Goal: Information Seeking & Learning: Find specific fact

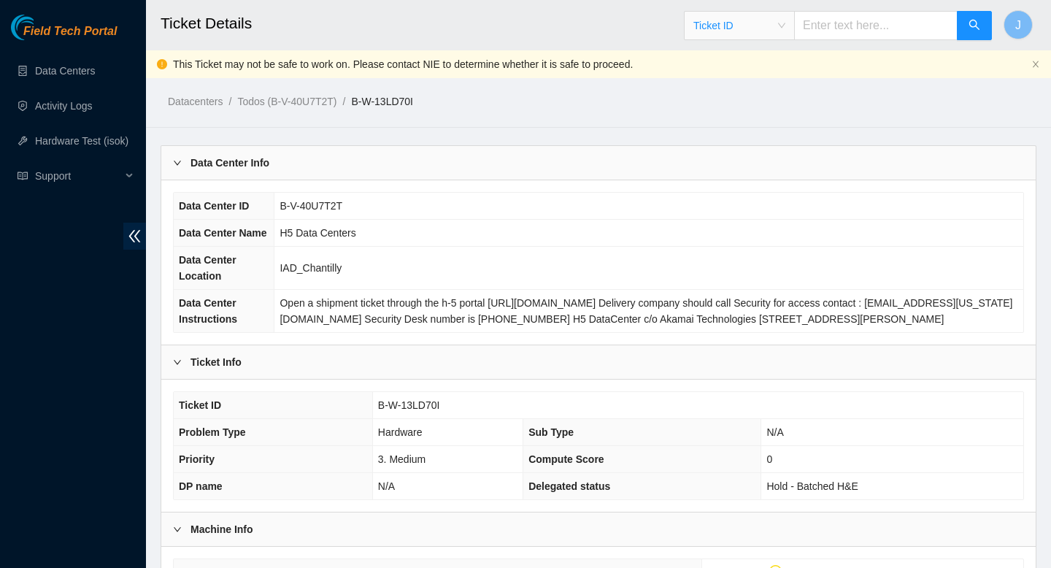
scroll to position [11, 0]
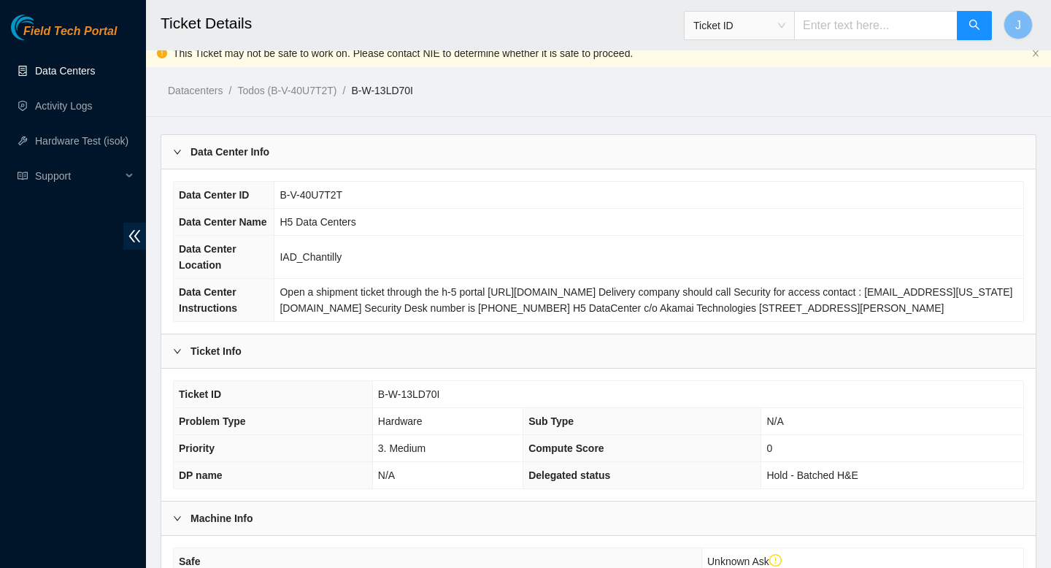
click at [56, 74] on link "Data Centers" at bounding box center [65, 71] width 60 height 12
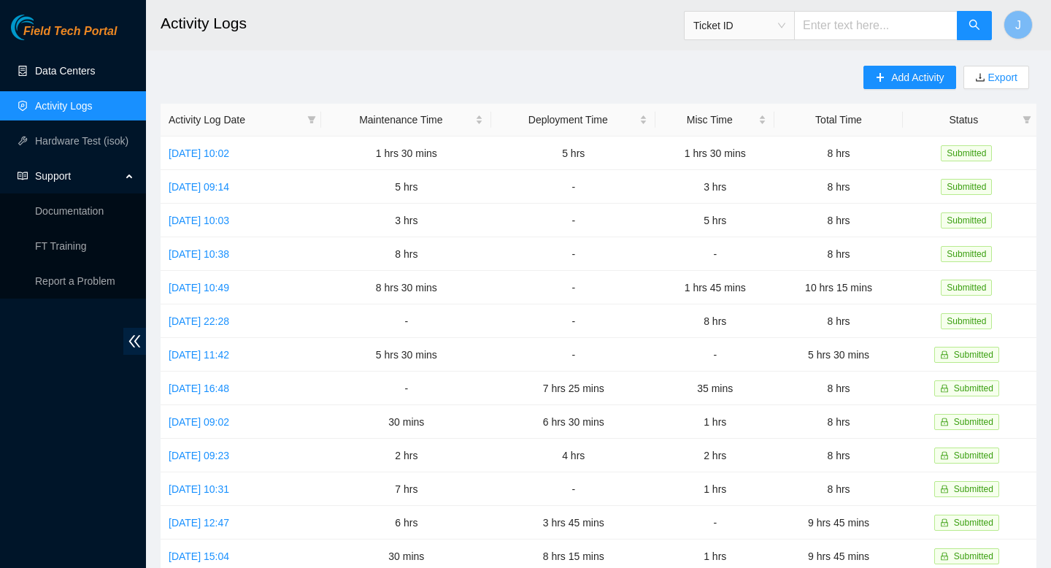
click at [53, 71] on link "Data Centers" at bounding box center [65, 71] width 60 height 12
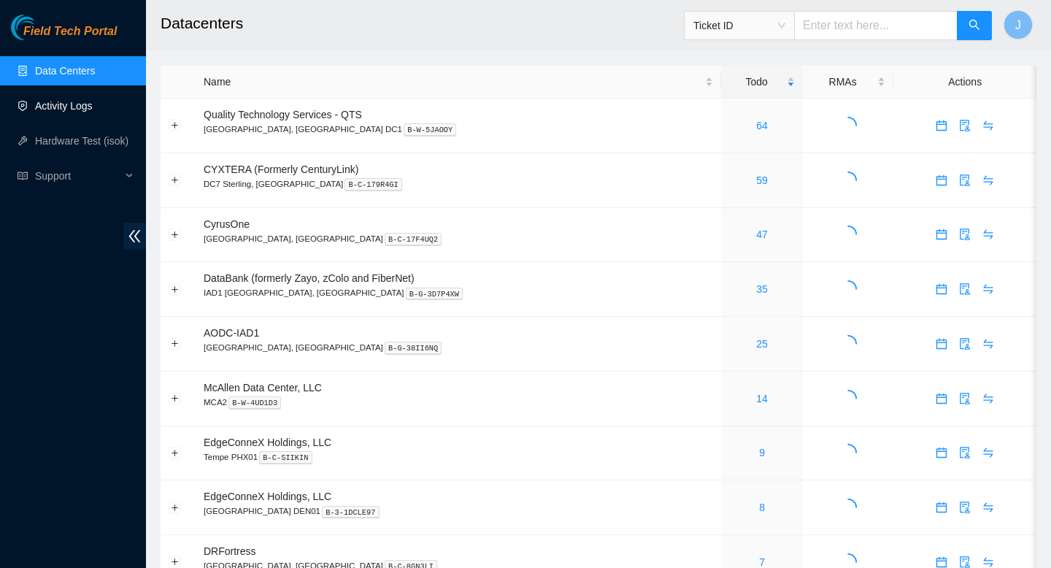
click at [75, 104] on link "Activity Logs" at bounding box center [64, 106] width 58 height 12
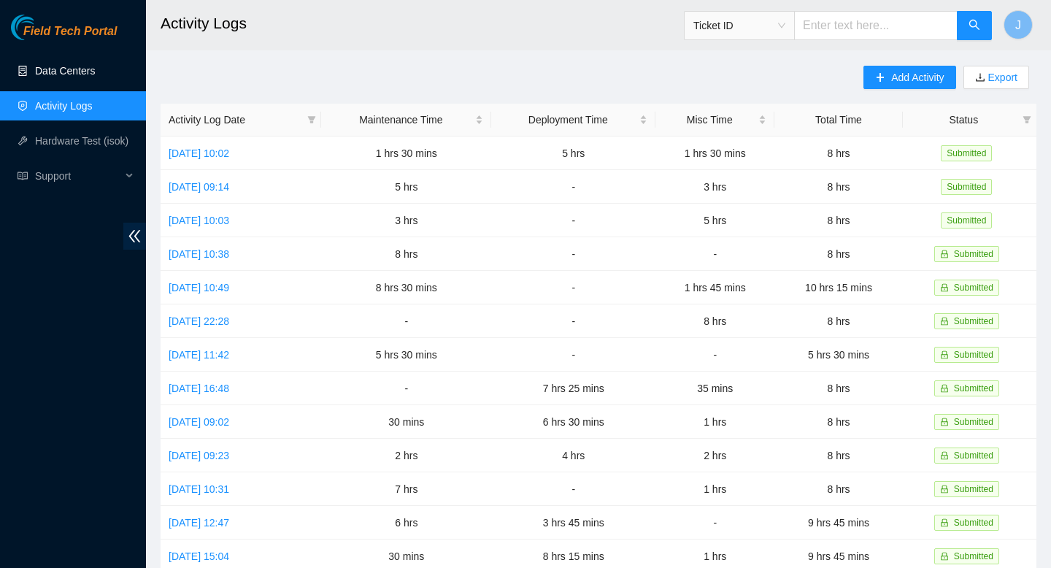
click at [62, 72] on link "Data Centers" at bounding box center [65, 71] width 60 height 12
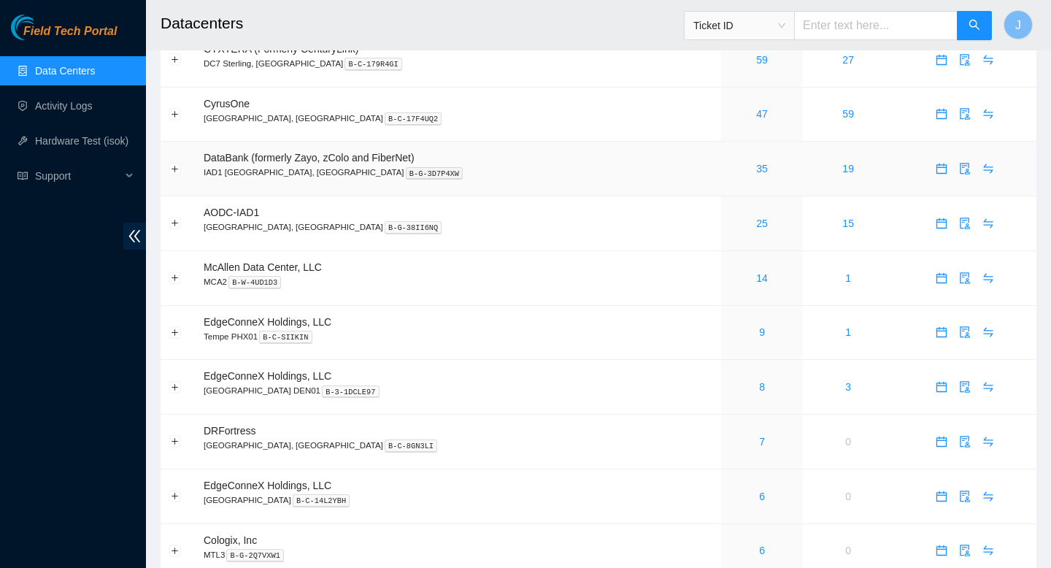
scroll to position [122, 0]
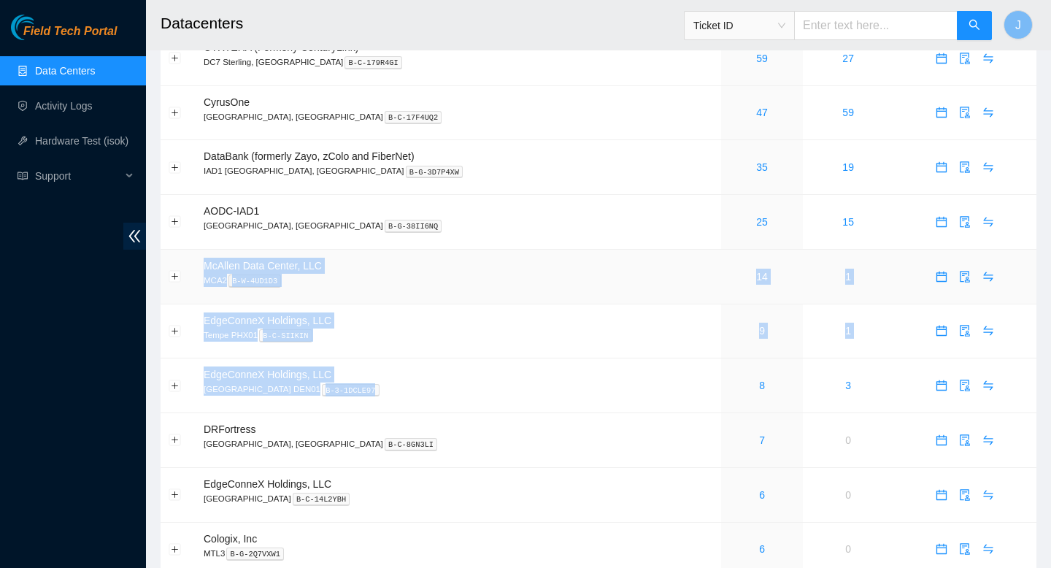
drag, startPoint x: 407, startPoint y: 409, endPoint x: 318, endPoint y: 258, distance: 175.2
click at [318, 258] on tbody "Quality Technology Services - QTS Ashburn, VA DC1 B-W-5JAOOY 64 11 CYXTERA (For…" at bounding box center [599, 577] width 876 height 1201
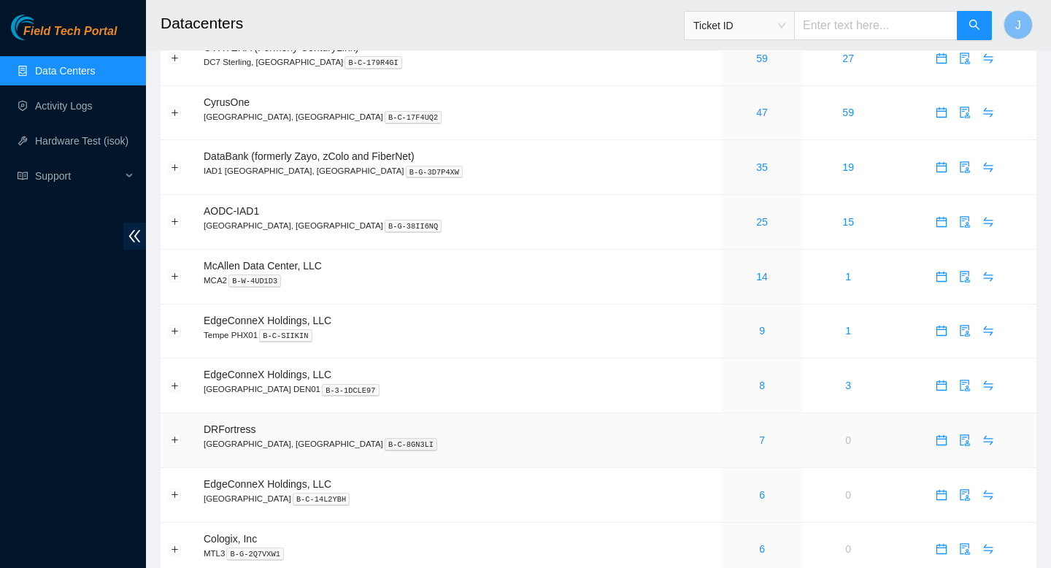
click at [223, 450] on p "Honolulu, HI B-C-8GN3LI" at bounding box center [459, 443] width 510 height 13
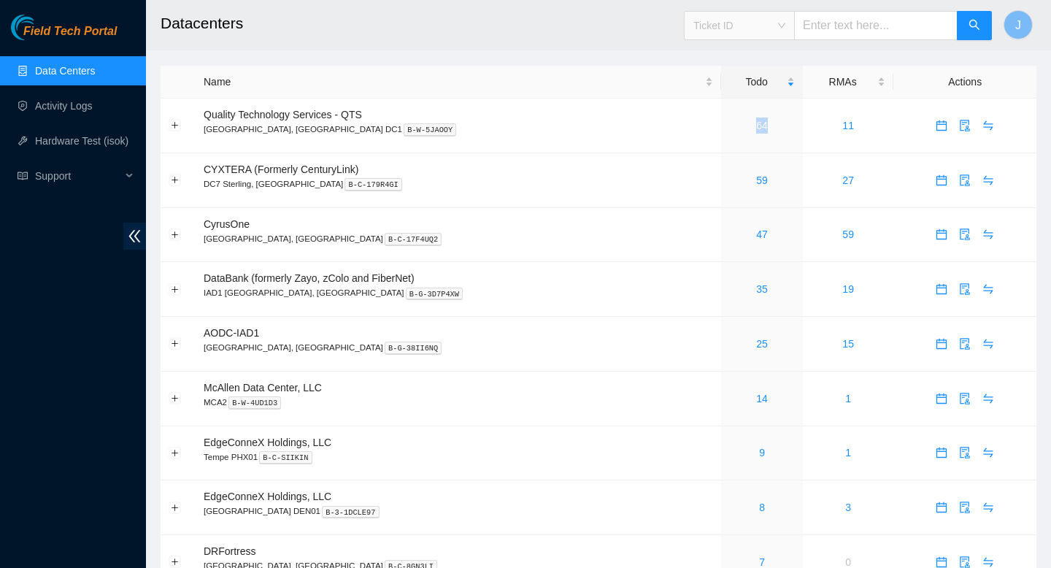
click at [775, 26] on span "Ticket ID" at bounding box center [740, 26] width 92 height 22
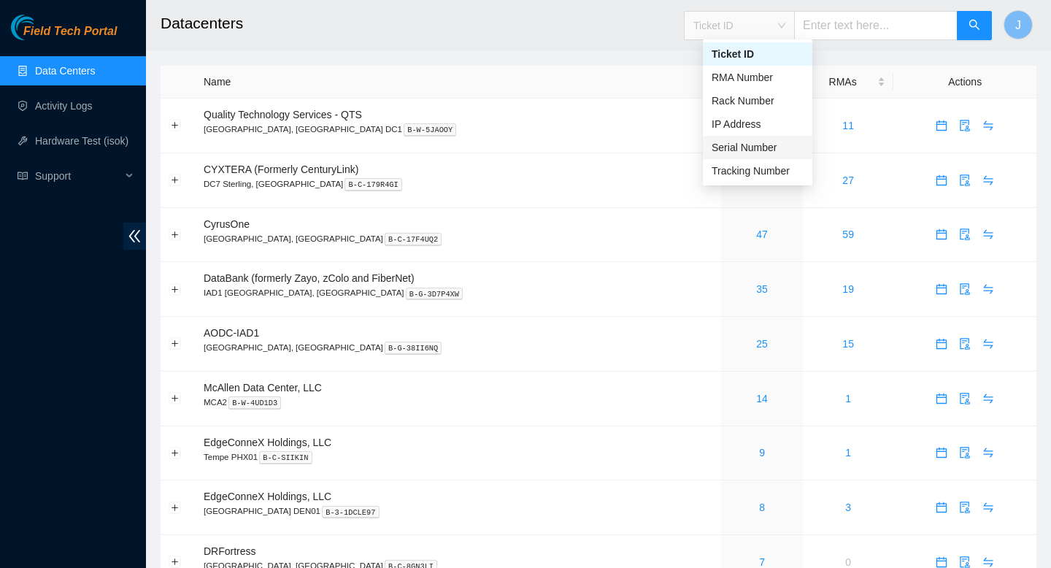
click at [757, 153] on div "Serial Number" at bounding box center [758, 147] width 92 height 16
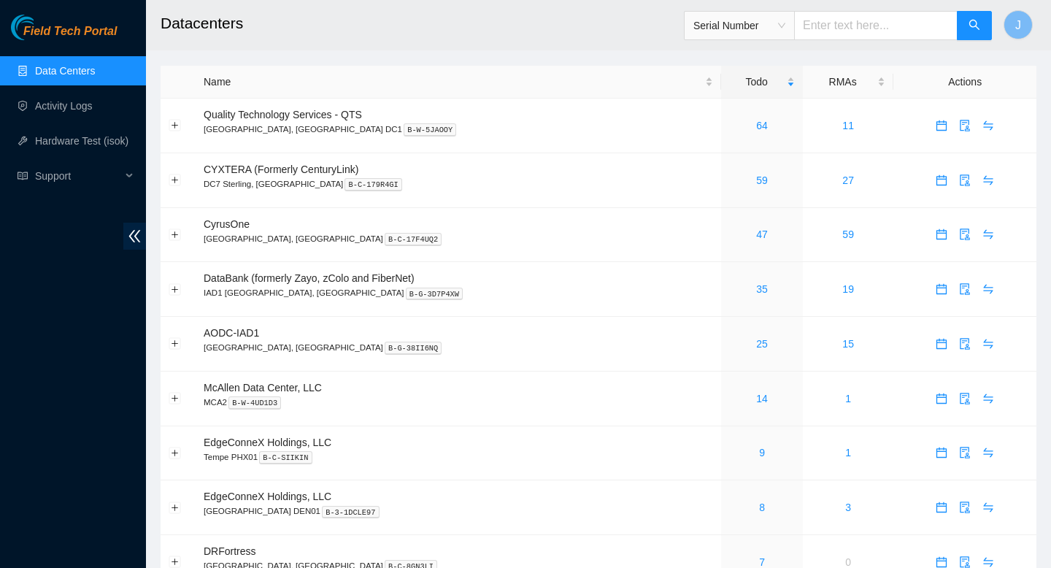
click at [867, 31] on input "text" at bounding box center [876, 25] width 164 height 29
paste input "R3250B2F155415AK301358"
type input "R3250B2F155415AK301358"
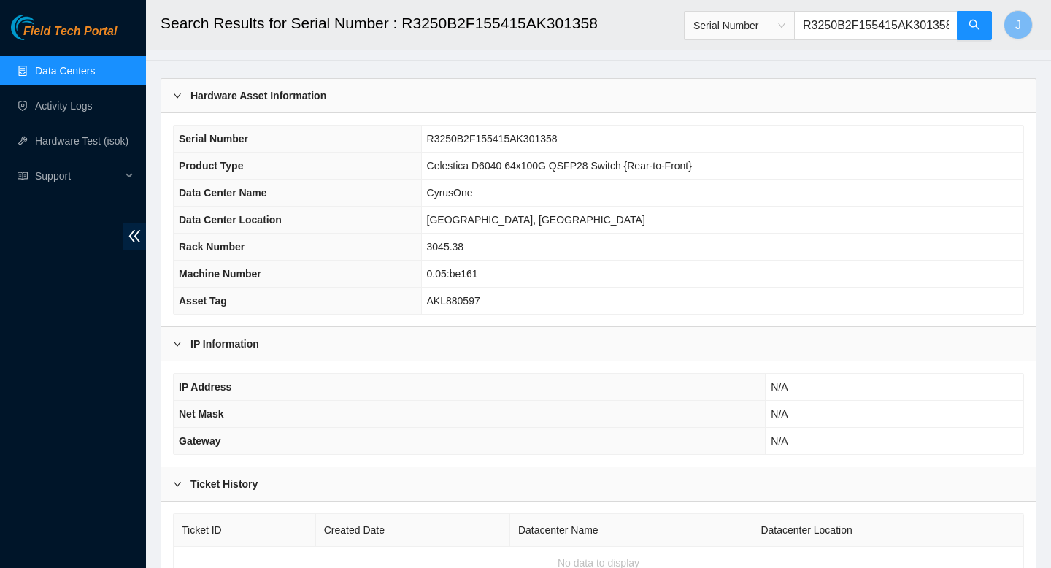
scroll to position [40, 0]
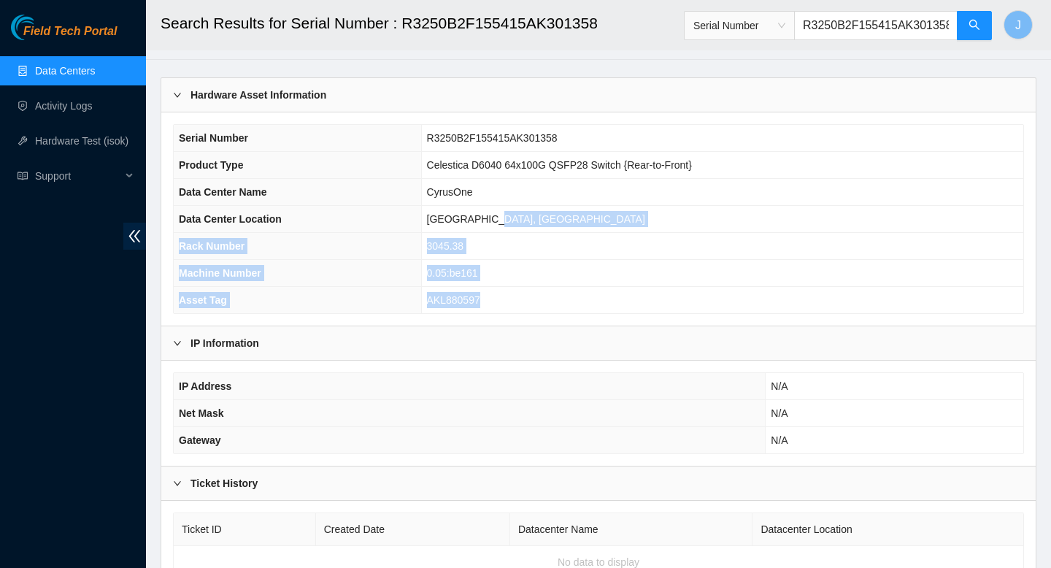
drag, startPoint x: 494, startPoint y: 299, endPoint x: 423, endPoint y: 231, distance: 98.6
click at [423, 231] on tbody "Serial Number R3250B2F155415AK301358 Product Type Celestica D6040 64x100G QSFP2…" at bounding box center [599, 219] width 850 height 188
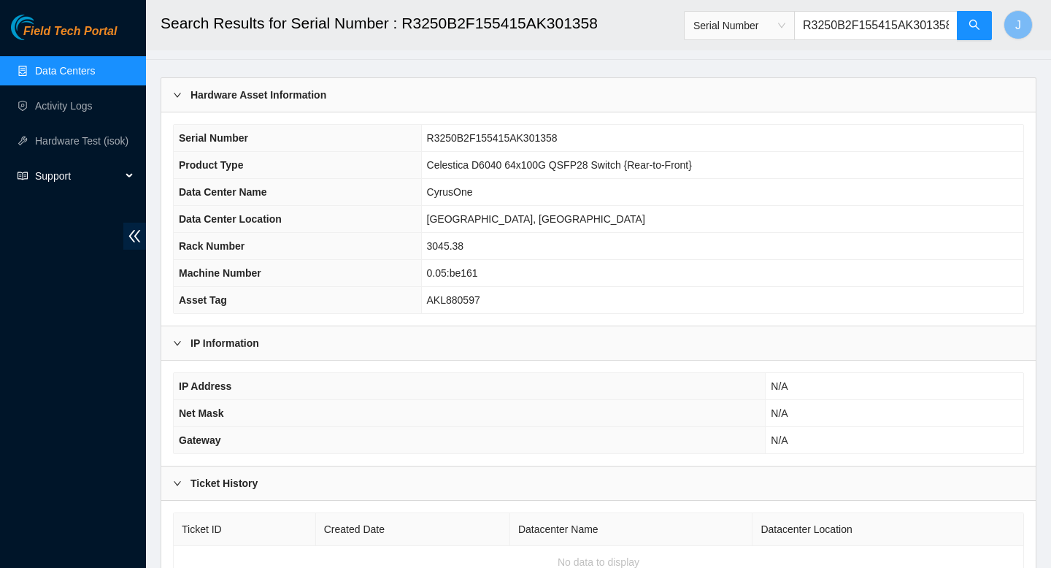
click at [128, 176] on icon at bounding box center [130, 176] width 7 height 0
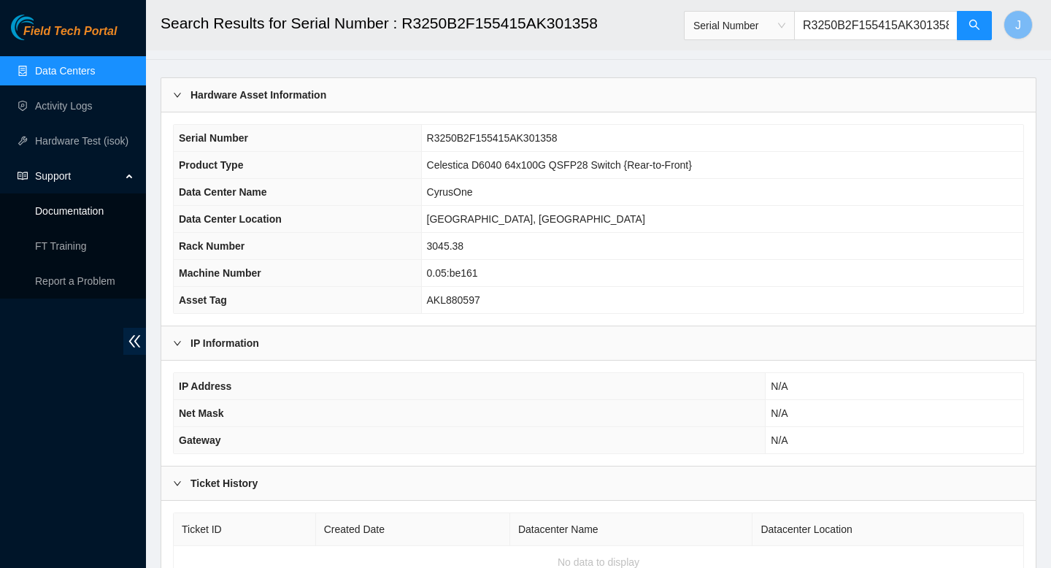
click at [58, 212] on link "Documentation" at bounding box center [69, 211] width 69 height 12
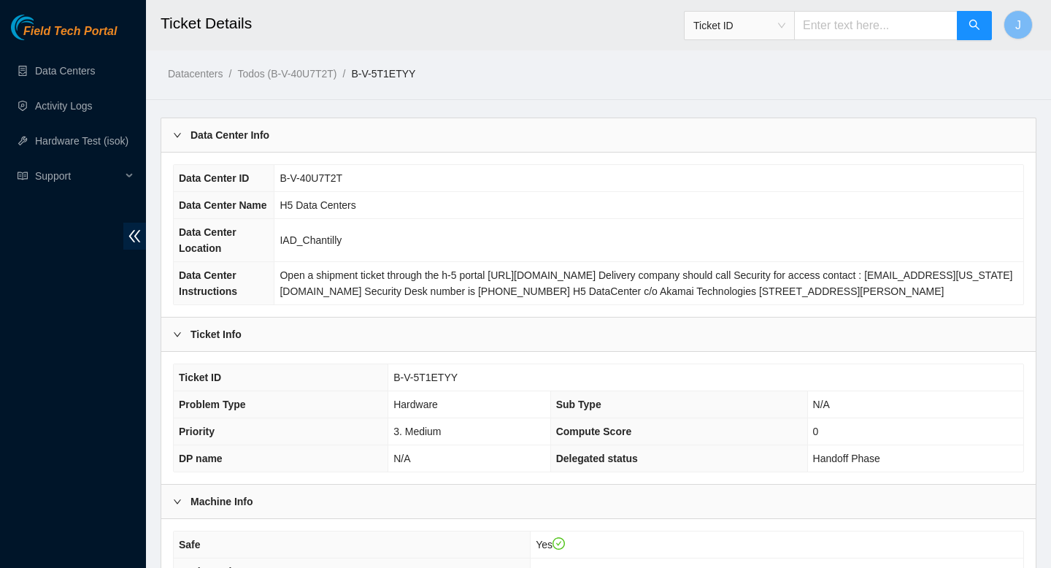
scroll to position [407, 0]
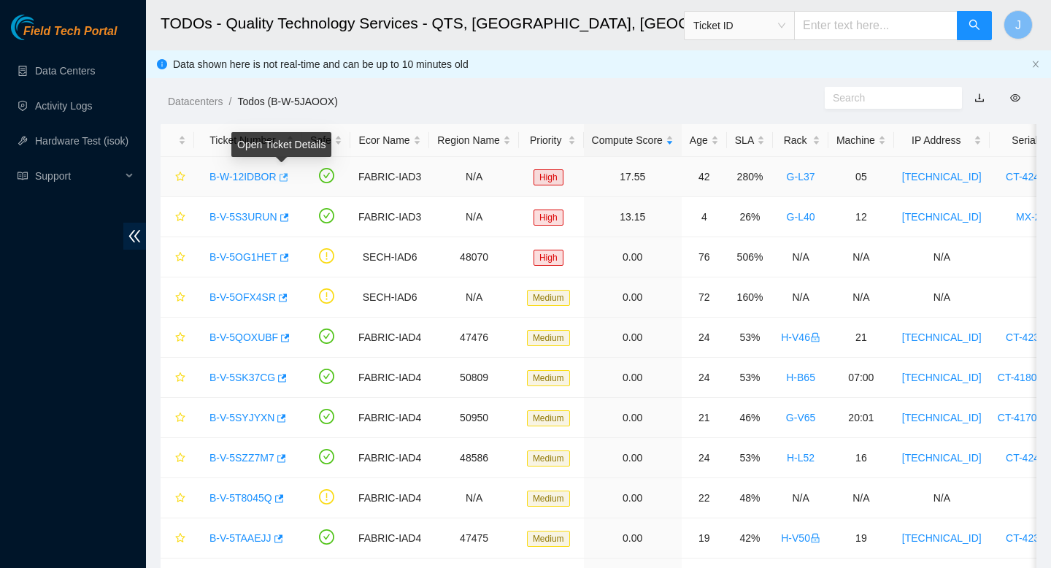
click at [286, 177] on icon "button" at bounding box center [284, 177] width 9 height 8
click at [255, 177] on link "B-W-12IDBOR" at bounding box center [243, 177] width 67 height 12
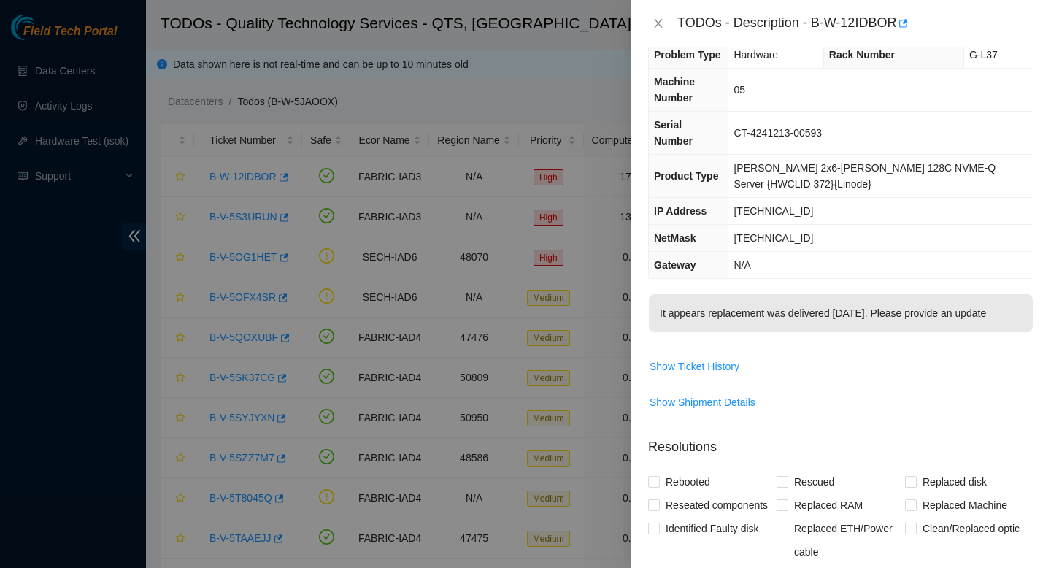
scroll to position [25, 0]
click at [658, 26] on icon "close" at bounding box center [659, 24] width 12 height 12
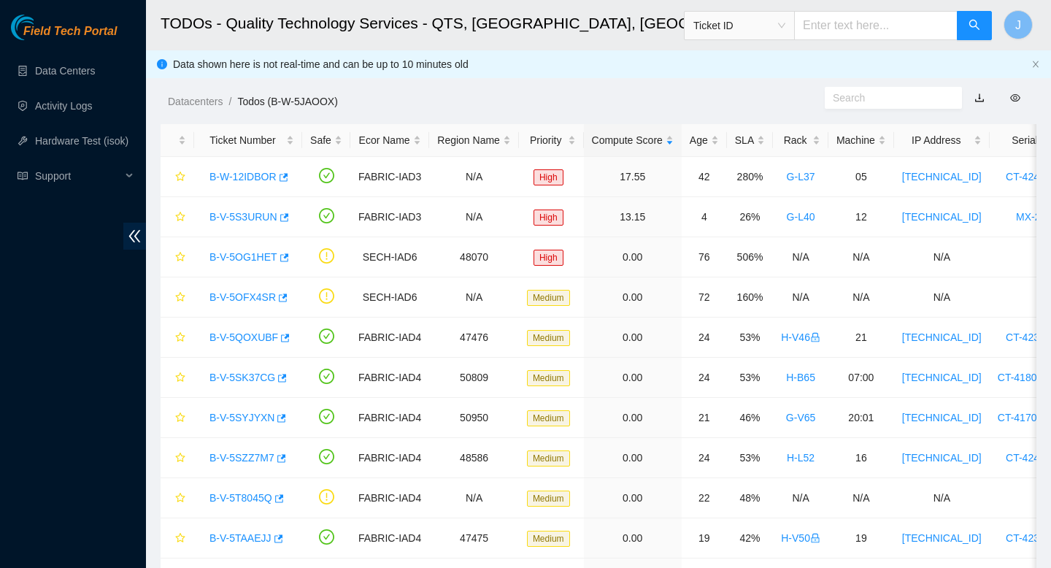
scroll to position [33, 0]
click at [61, 100] on link "Activity Logs" at bounding box center [64, 106] width 58 height 12
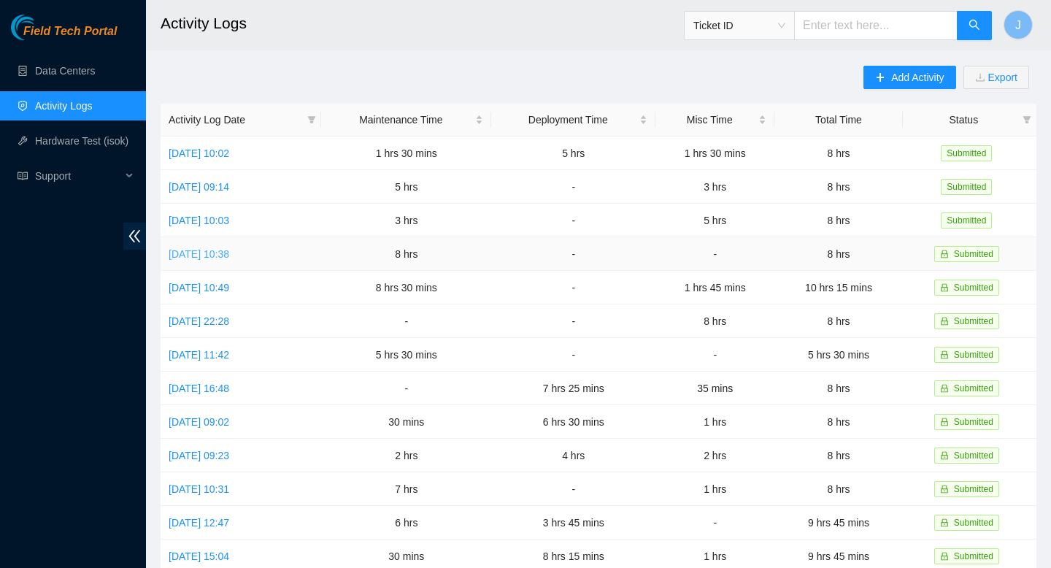
click at [229, 250] on link "Mon, 25 Aug 2025 10:38" at bounding box center [199, 254] width 61 height 12
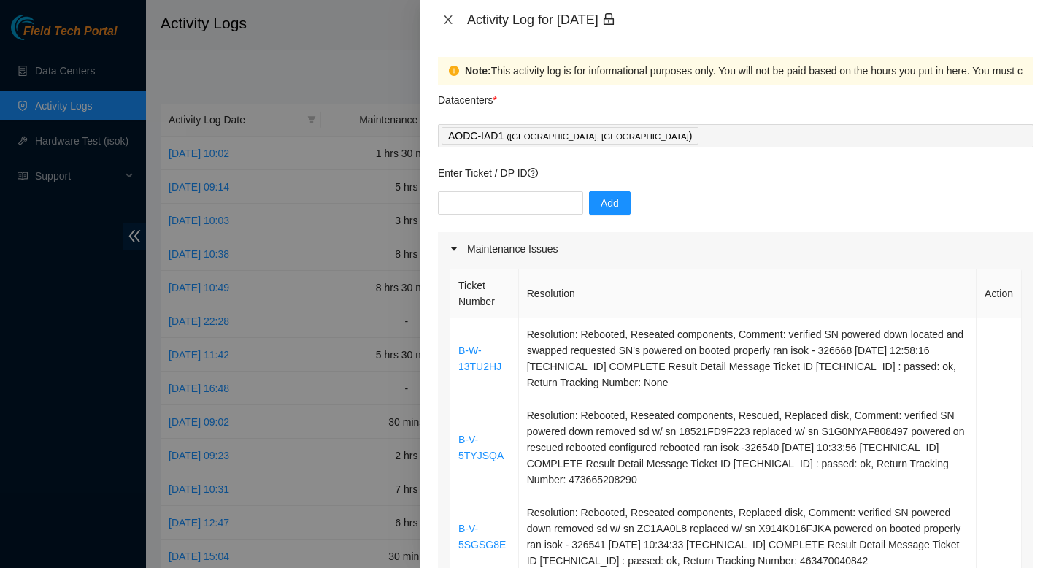
click at [448, 19] on icon "close" at bounding box center [448, 19] width 8 height 9
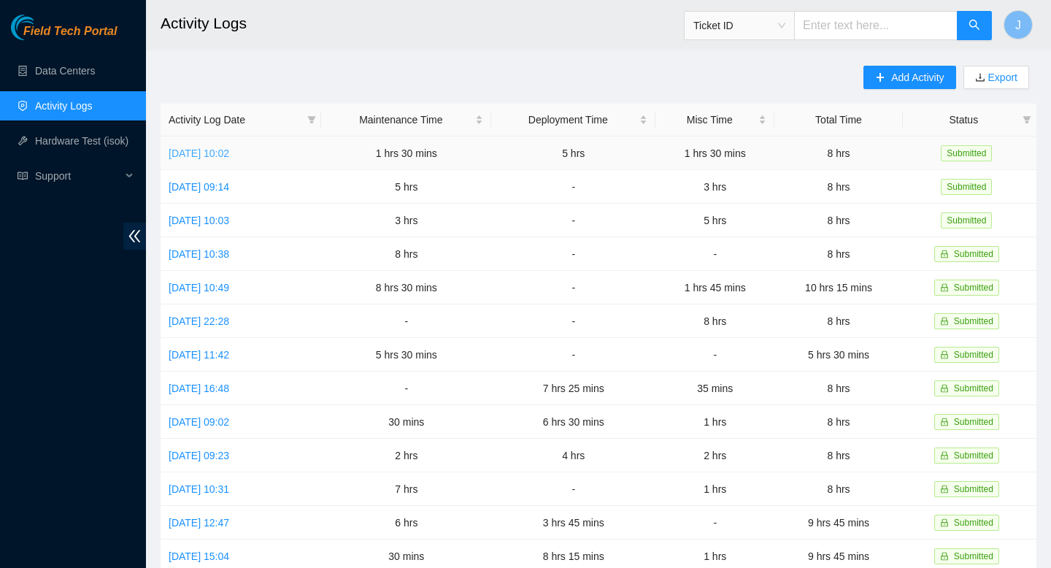
click at [229, 151] on link "Thu, 28 Aug 2025 10:02" at bounding box center [199, 153] width 61 height 12
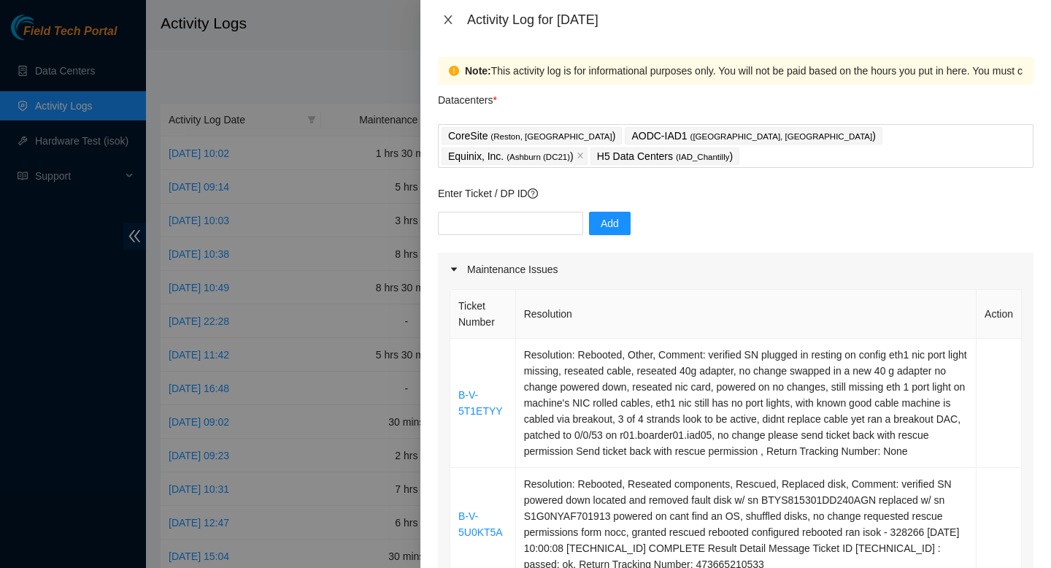
click at [449, 23] on icon "close" at bounding box center [448, 20] width 12 height 12
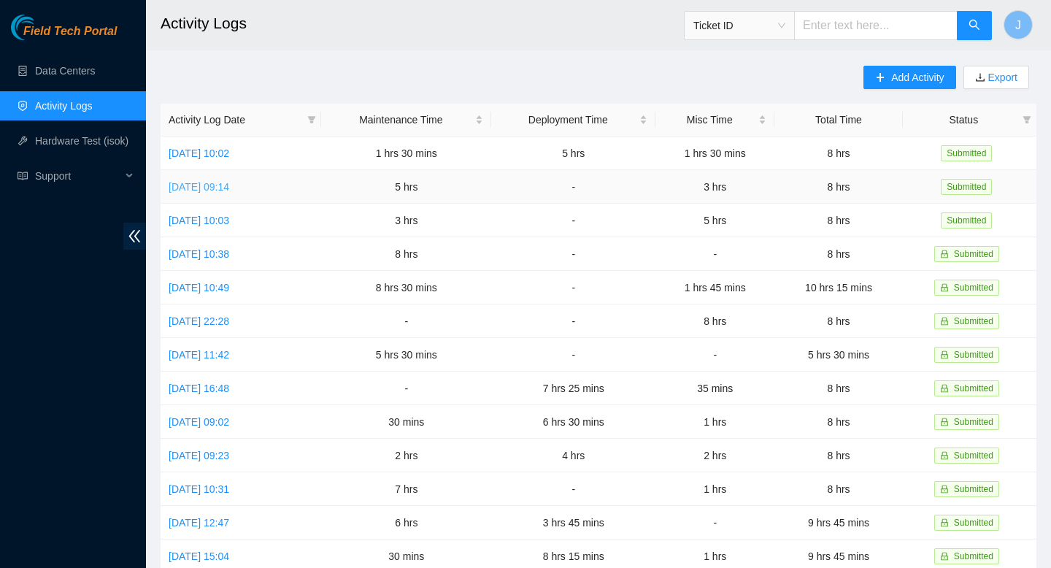
click at [229, 188] on link "Wed, 27 Aug 2025 09:14" at bounding box center [199, 187] width 61 height 12
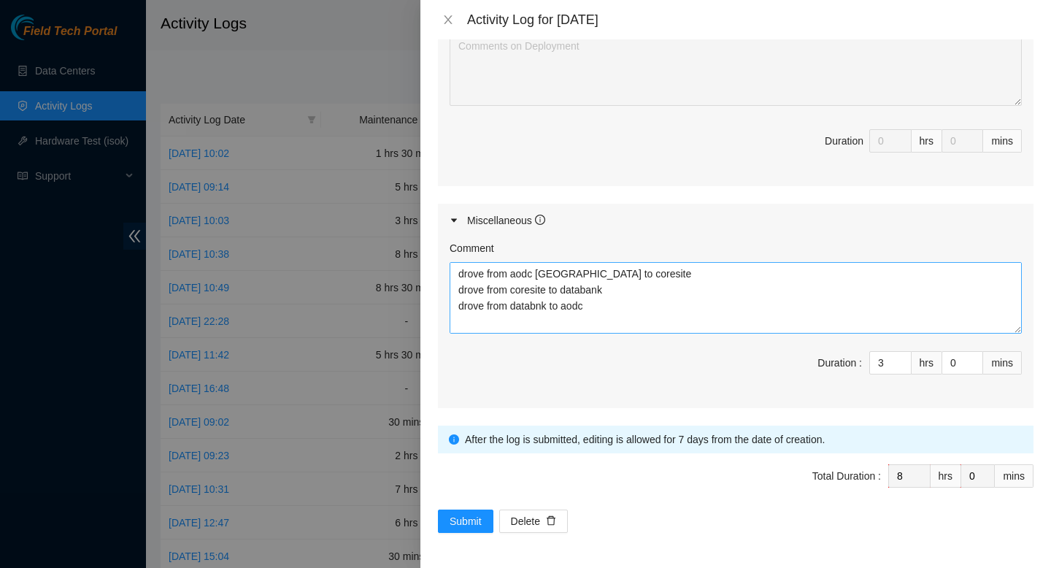
scroll to position [16, 0]
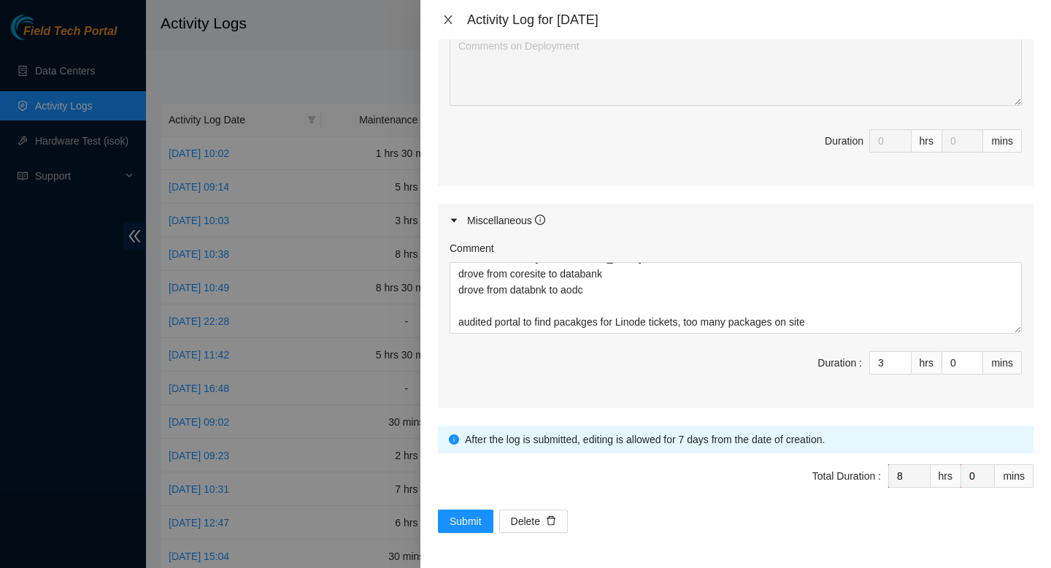
click at [447, 21] on icon "close" at bounding box center [448, 19] width 8 height 9
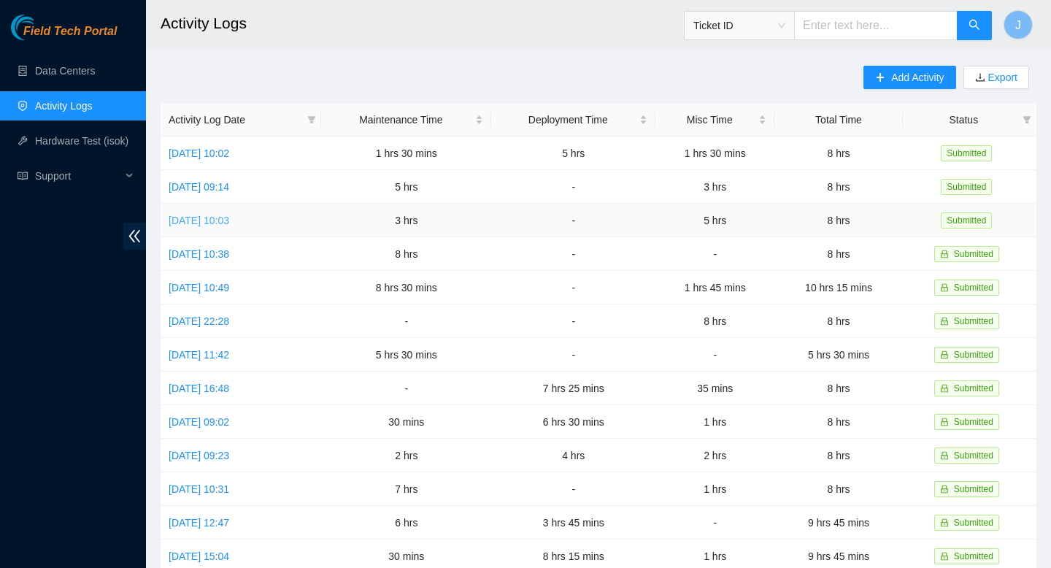
click at [229, 223] on link "Tue, 26 Aug 2025 10:03" at bounding box center [199, 221] width 61 height 12
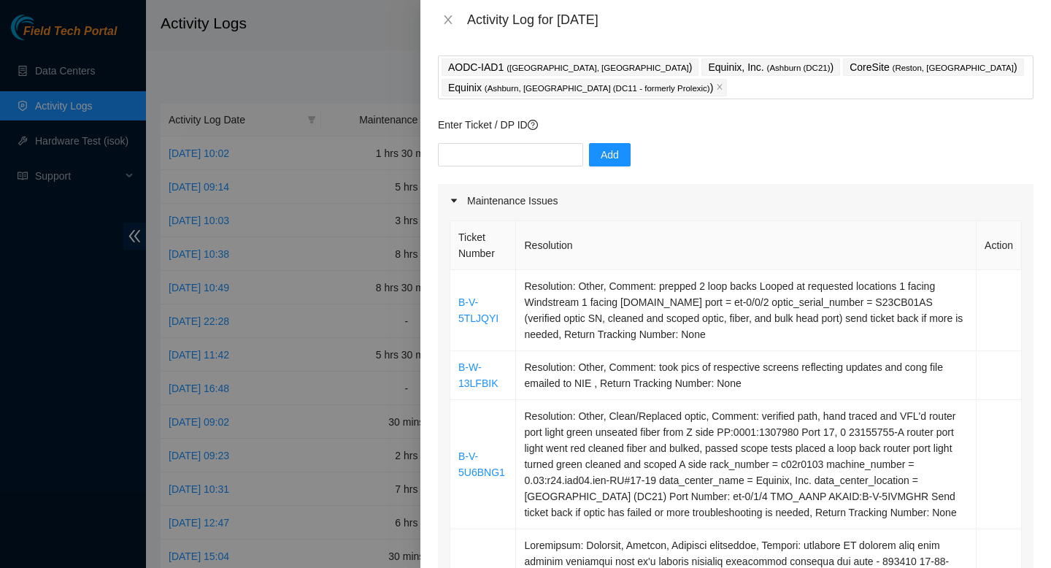
scroll to position [0, 0]
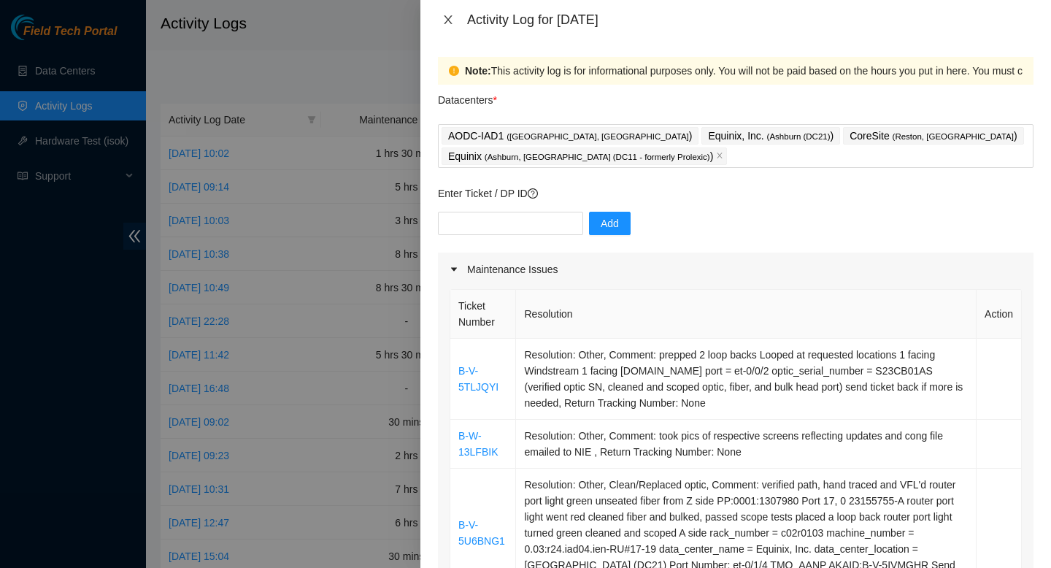
click at [448, 25] on icon "close" at bounding box center [448, 20] width 12 height 12
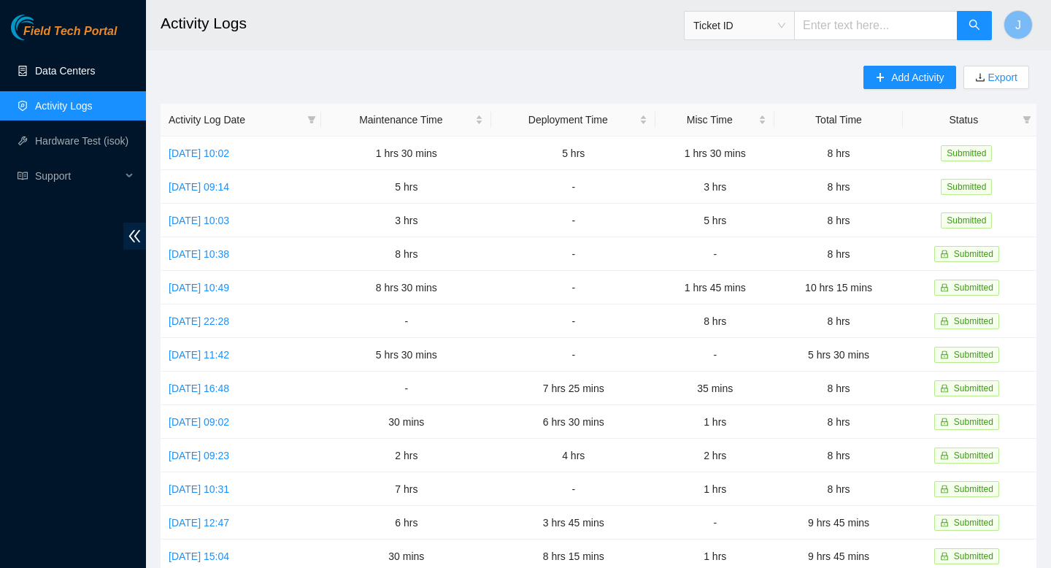
click at [55, 66] on link "Data Centers" at bounding box center [65, 71] width 60 height 12
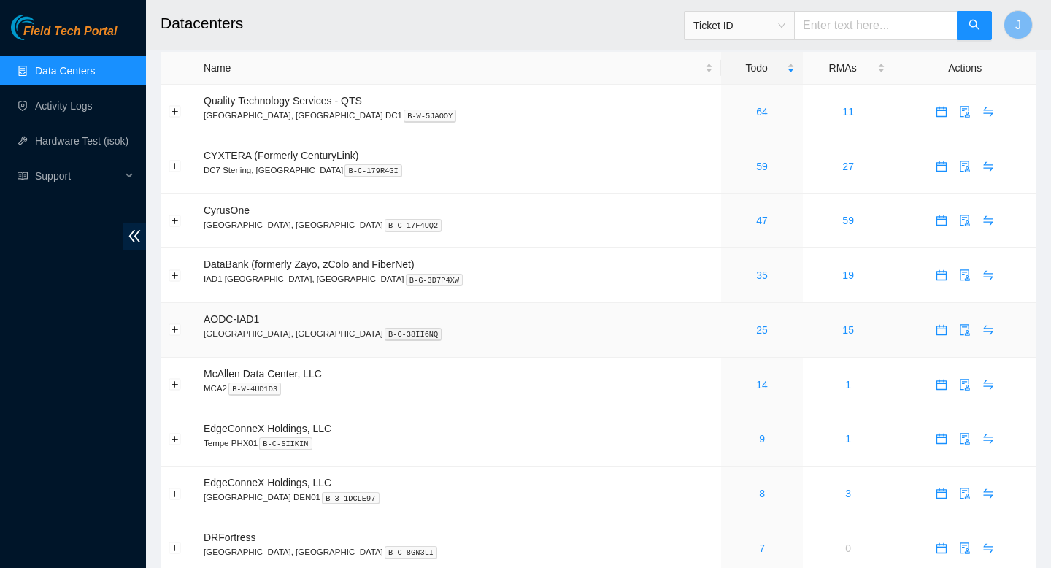
scroll to position [4, 0]
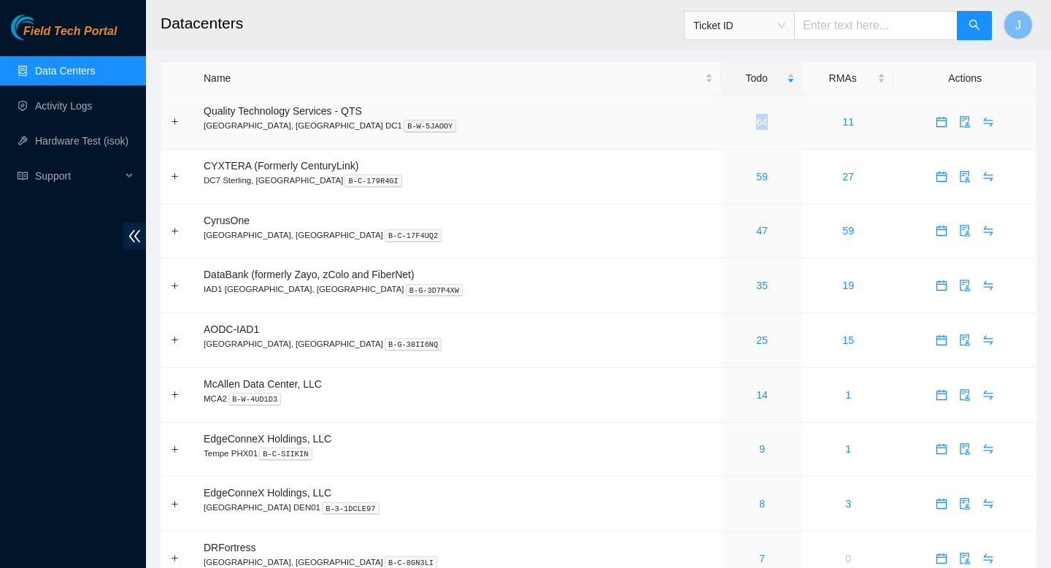
drag, startPoint x: 724, startPoint y: 120, endPoint x: 690, endPoint y: 120, distance: 33.6
click at [729, 120] on div "64" at bounding box center [762, 122] width 66 height 16
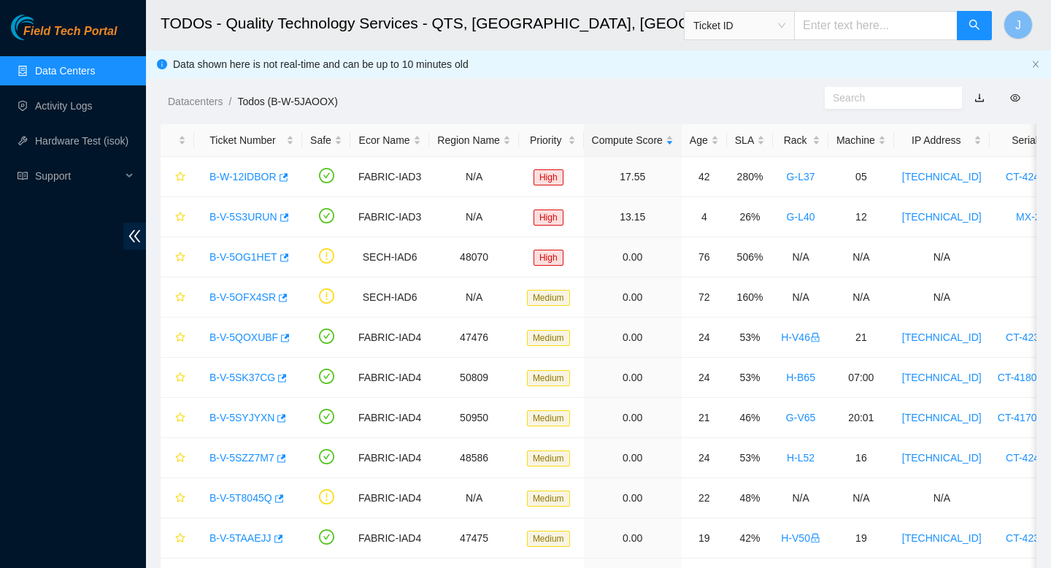
click at [85, 68] on link "Data Centers" at bounding box center [65, 71] width 60 height 12
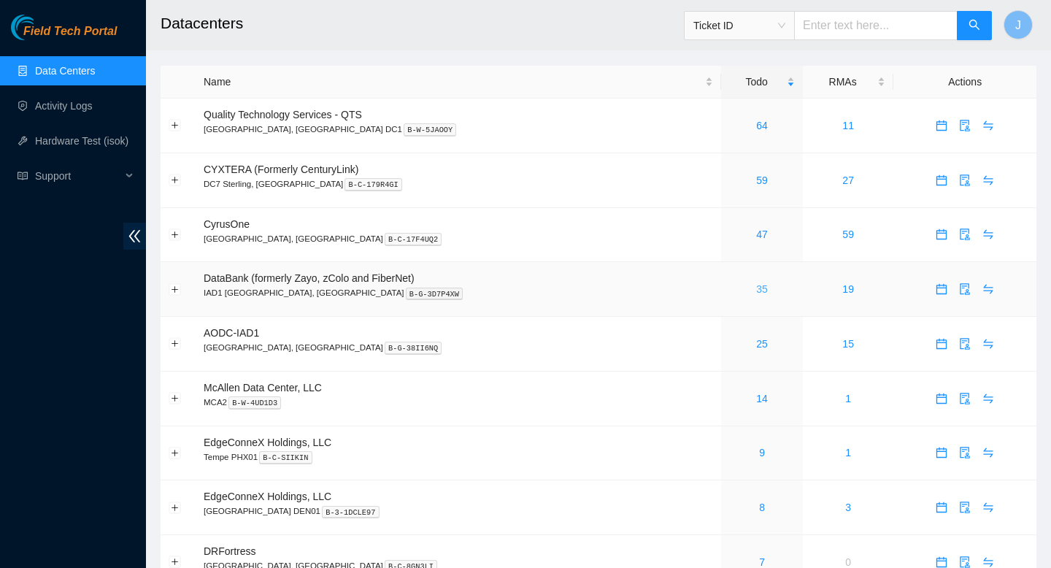
click at [756, 295] on link "35" at bounding box center [762, 289] width 12 height 12
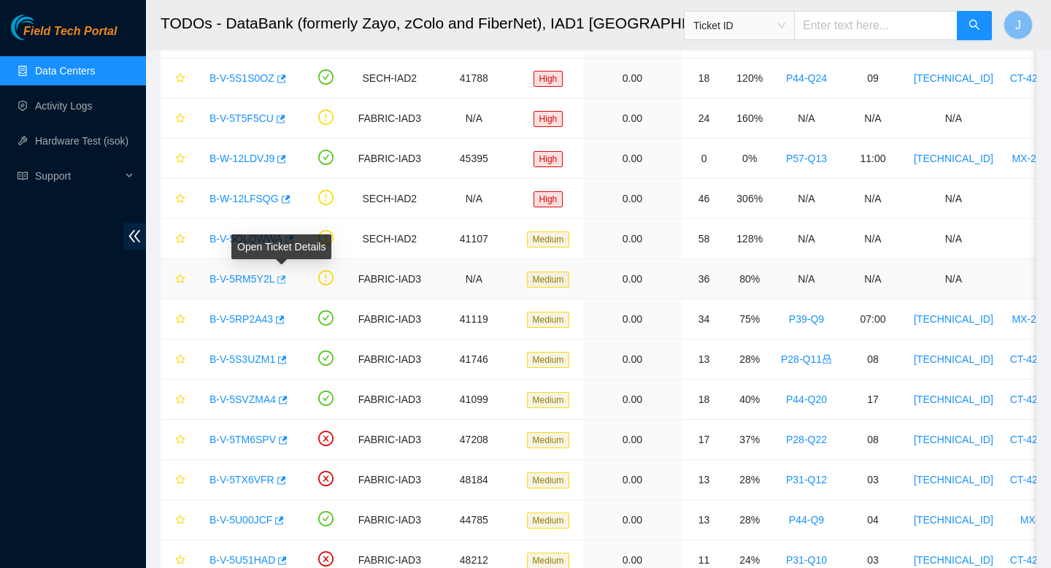
click at [285, 280] on icon "button" at bounding box center [282, 279] width 9 height 8
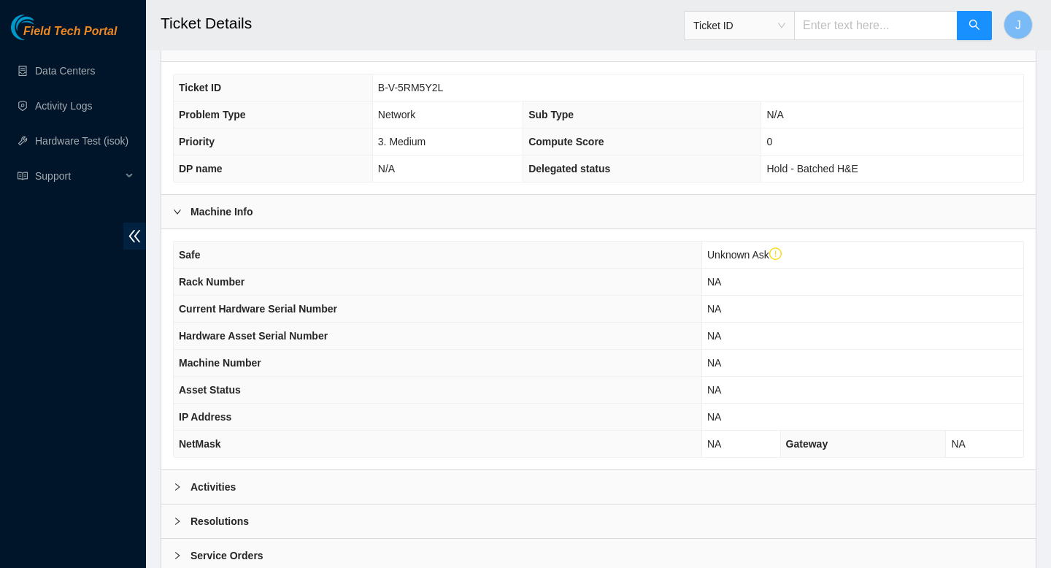
scroll to position [321, 0]
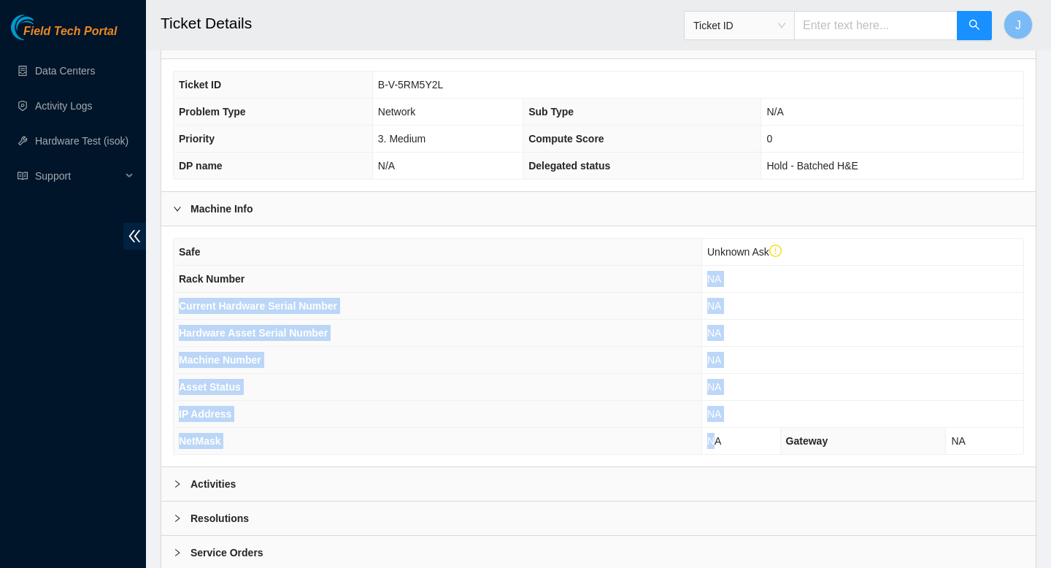
drag, startPoint x: 713, startPoint y: 282, endPoint x: 720, endPoint y: 437, distance: 154.9
click at [721, 437] on tbody "Safe Unknown Ask Rack Number NA Current Hardware Serial Number NA Hardware Asse…" at bounding box center [599, 346] width 850 height 215
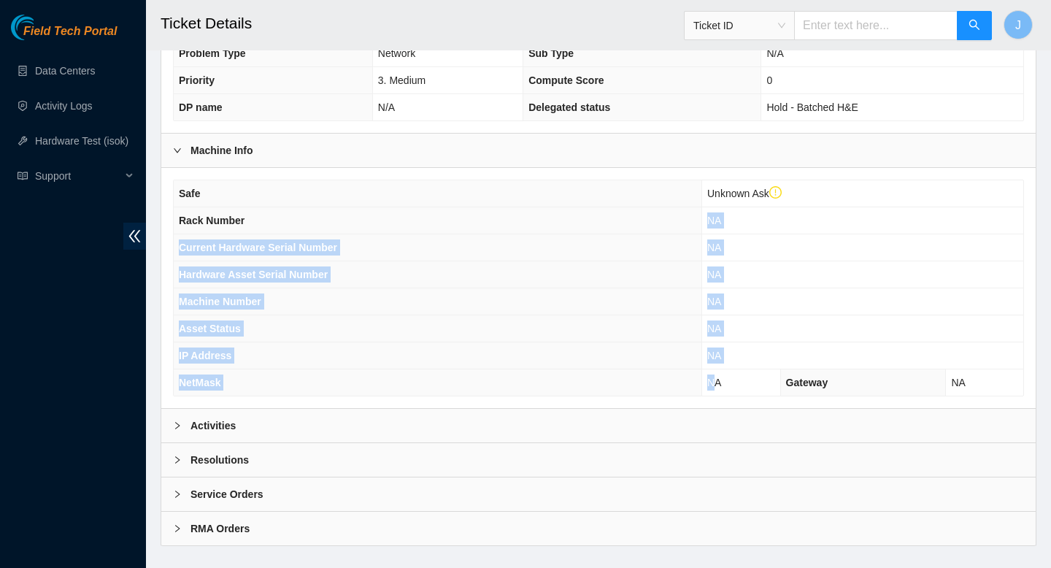
scroll to position [377, 0]
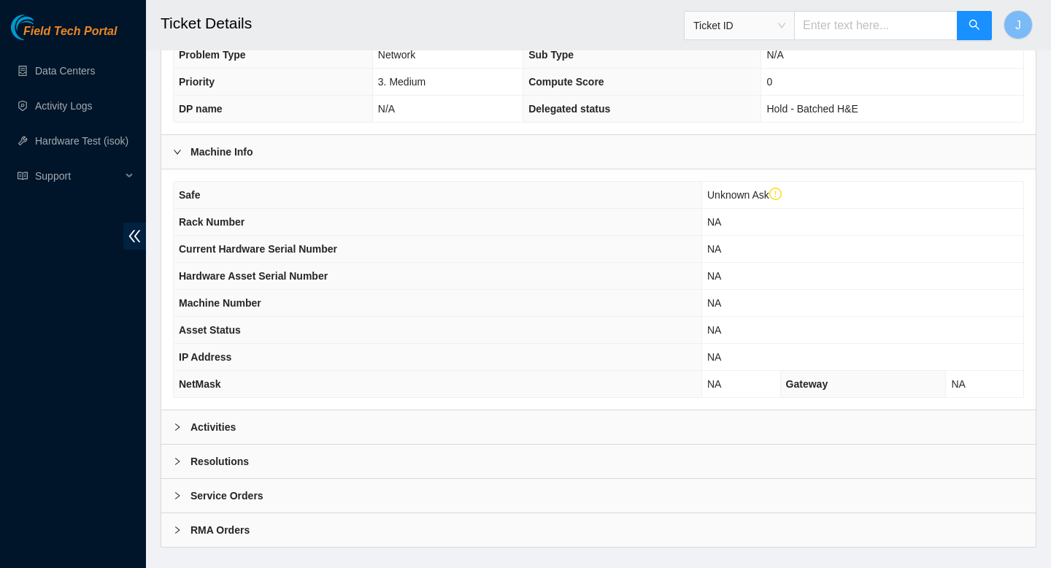
click at [574, 420] on div "Activities" at bounding box center [598, 427] width 875 height 34
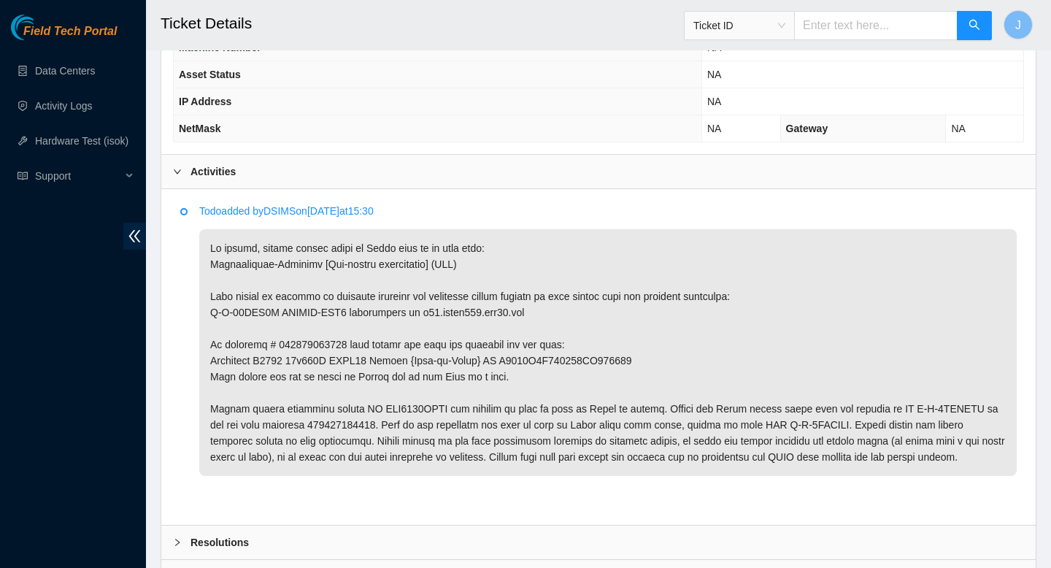
scroll to position [638, 0]
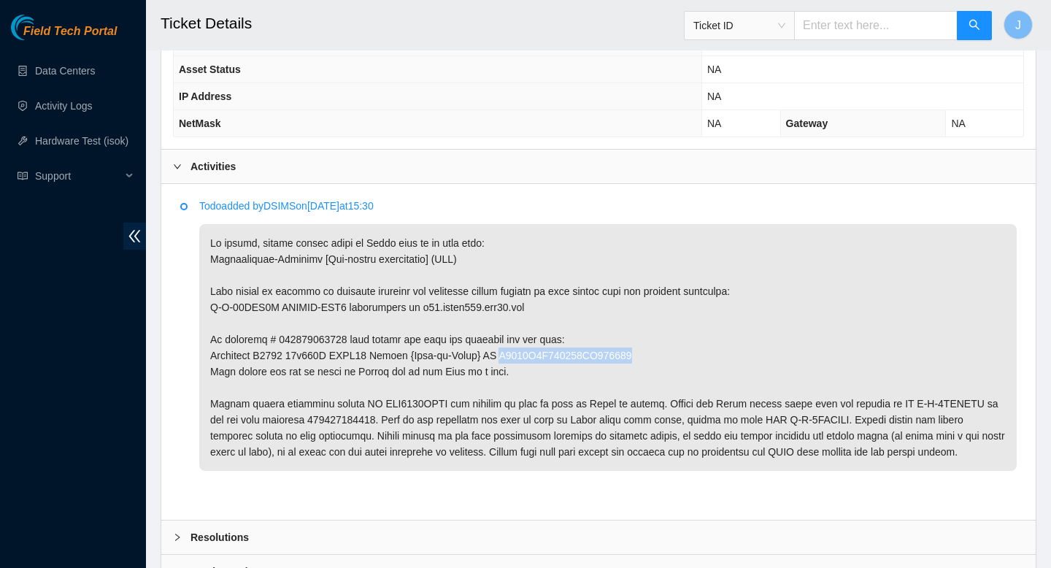
drag, startPoint x: 506, startPoint y: 356, endPoint x: 651, endPoint y: 361, distance: 145.4
click at [651, 361] on p at bounding box center [608, 347] width 818 height 247
copy p "R3250B2F155415AK301358"
